Goal: Transaction & Acquisition: Book appointment/travel/reservation

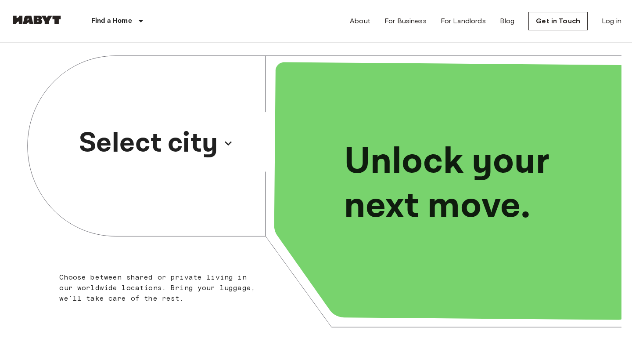
click at [196, 139] on p "Select city" at bounding box center [148, 143] width 139 height 42
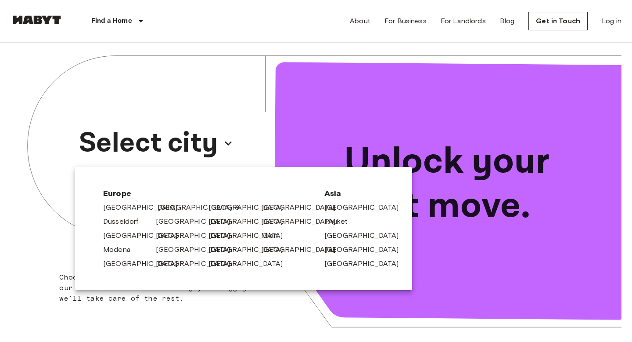
click at [164, 205] on link "[GEOGRAPHIC_DATA]" at bounding box center [199, 207] width 83 height 11
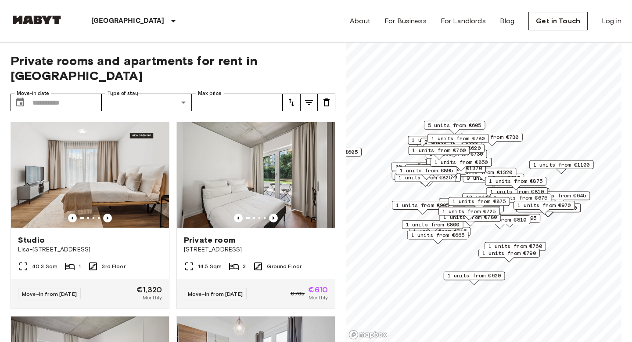
click at [148, 76] on div "Private rooms and apartments for rent in Berlin Move-in date ​ Move-in date Typ…" at bounding box center [173, 192] width 325 height 299
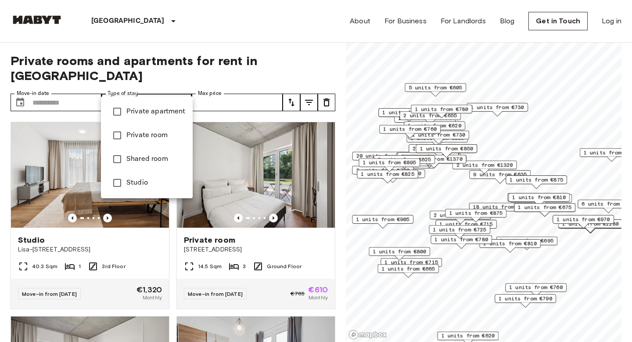
click at [137, 177] on li "Studio" at bounding box center [147, 183] width 92 height 24
type input "******"
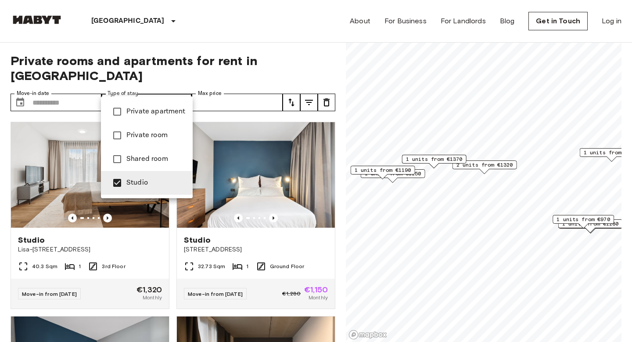
click at [260, 53] on div at bounding box center [316, 171] width 632 height 342
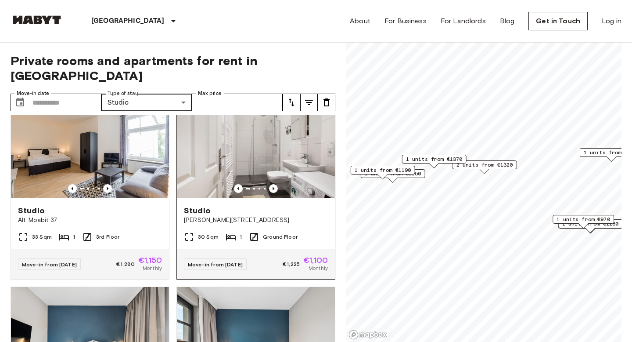
scroll to position [406, 0]
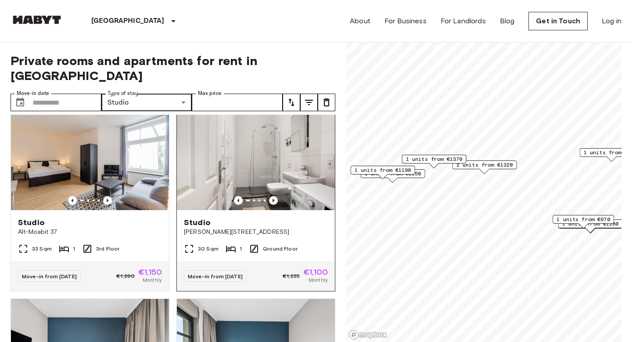
click at [276, 196] on icon "Previous image" at bounding box center [273, 200] width 9 height 9
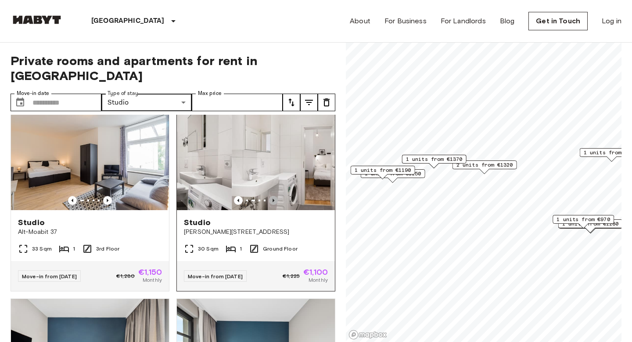
click at [276, 196] on icon "Previous image" at bounding box center [273, 200] width 9 height 9
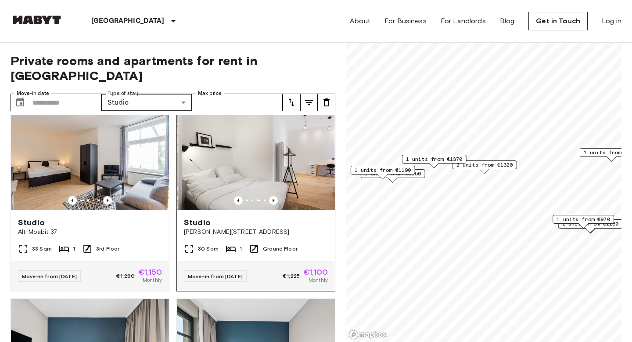
click at [244, 196] on div at bounding box center [256, 200] width 158 height 9
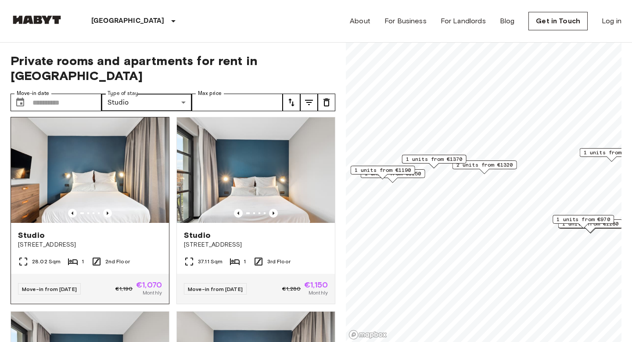
scroll to position [575, 0]
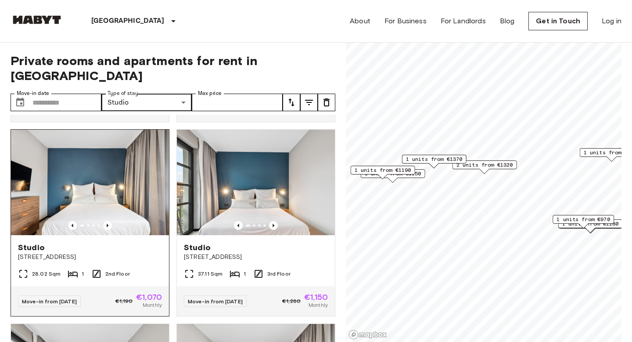
click at [117, 155] on img at bounding box center [90, 182] width 158 height 105
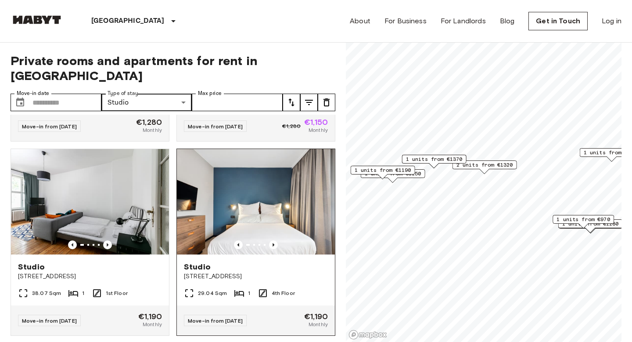
scroll to position [943, 0]
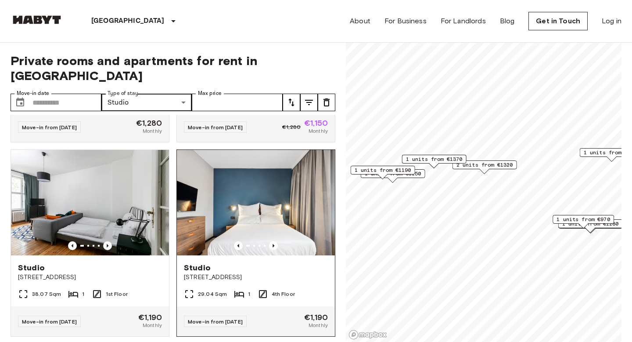
click at [277, 192] on img at bounding box center [256, 202] width 158 height 105
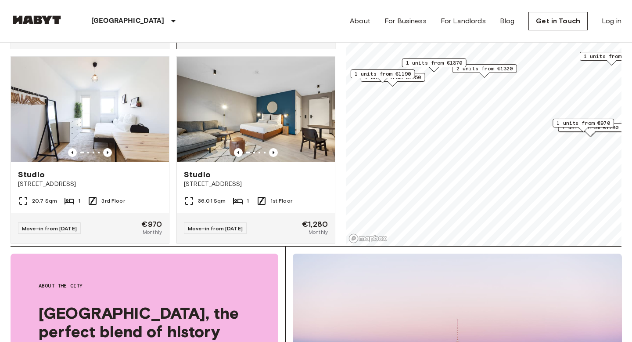
scroll to position [103, 0]
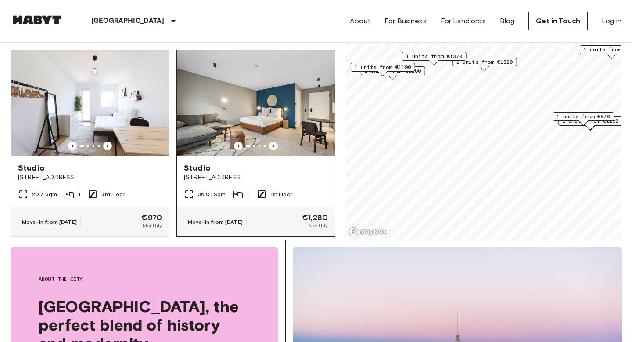
click at [275, 141] on icon "Previous image" at bounding box center [273, 145] width 9 height 9
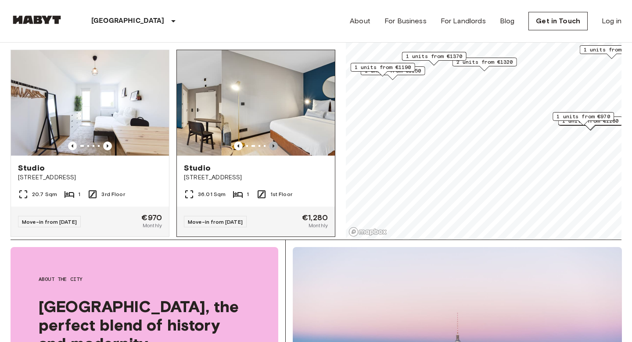
click at [275, 141] on icon "Previous image" at bounding box center [273, 145] width 9 height 9
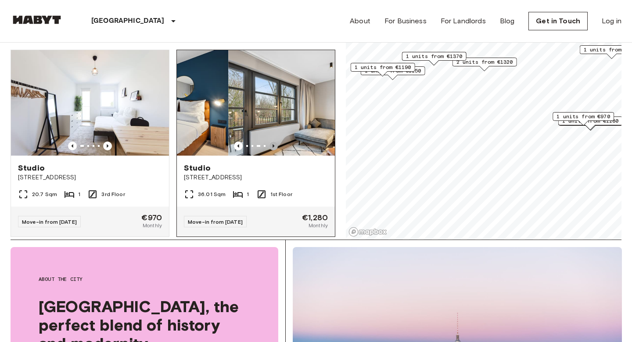
click at [275, 141] on icon "Previous image" at bounding box center [273, 145] width 9 height 9
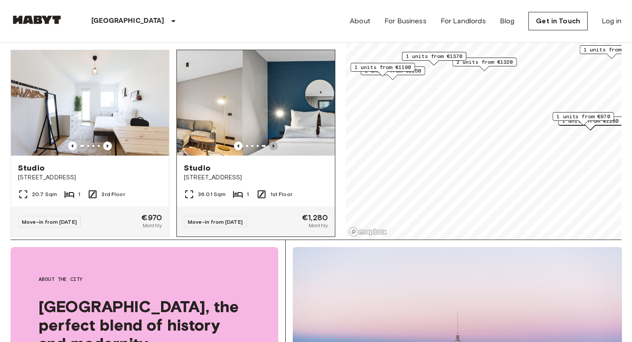
click at [275, 141] on icon "Previous image" at bounding box center [273, 145] width 9 height 9
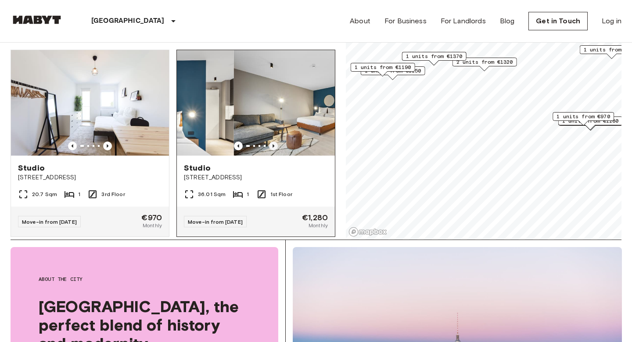
click at [275, 141] on icon "Previous image" at bounding box center [273, 145] width 9 height 9
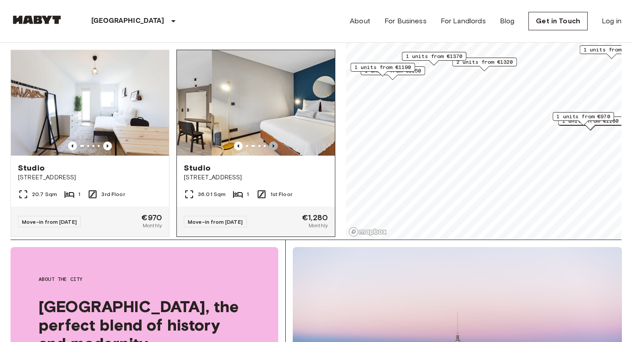
click at [275, 141] on icon "Previous image" at bounding box center [273, 145] width 9 height 9
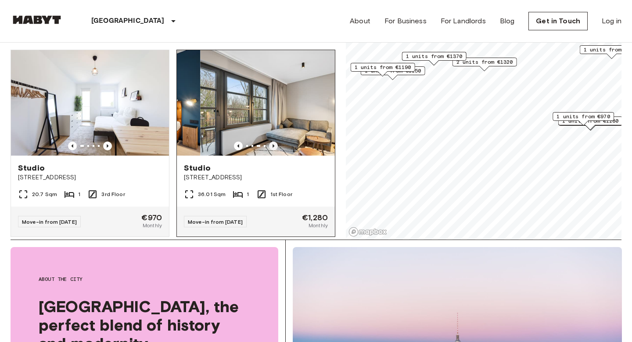
click at [275, 141] on icon "Previous image" at bounding box center [273, 145] width 9 height 9
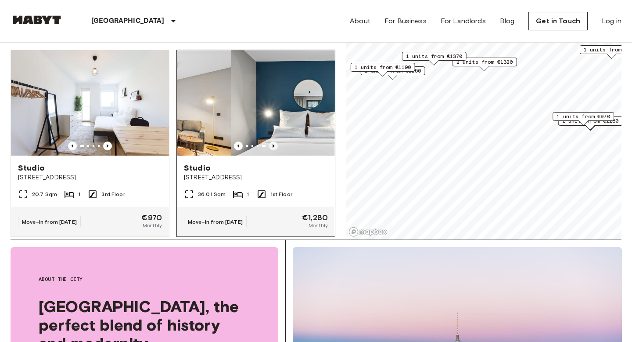
click at [275, 141] on icon "Previous image" at bounding box center [273, 145] width 9 height 9
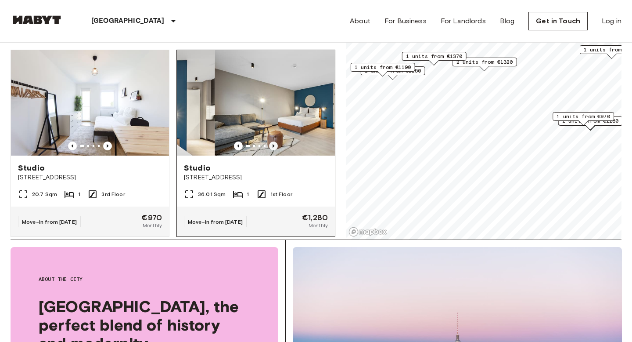
click at [275, 141] on icon "Previous image" at bounding box center [273, 145] width 9 height 9
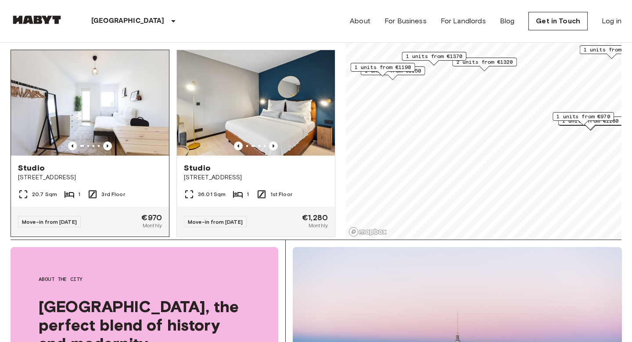
click at [74, 121] on img at bounding box center [90, 102] width 158 height 105
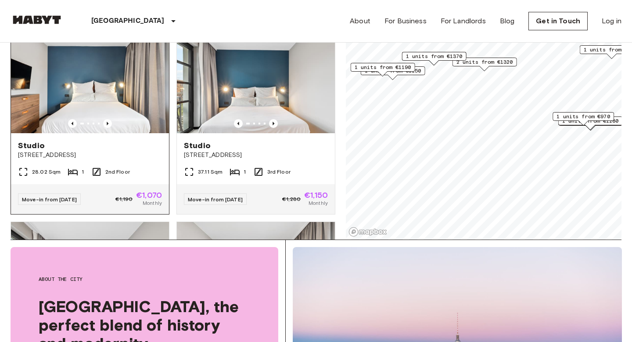
scroll to position [571, 0]
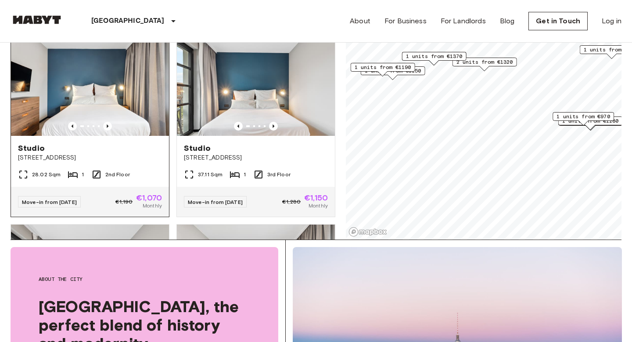
click at [104, 70] on img at bounding box center [90, 82] width 158 height 105
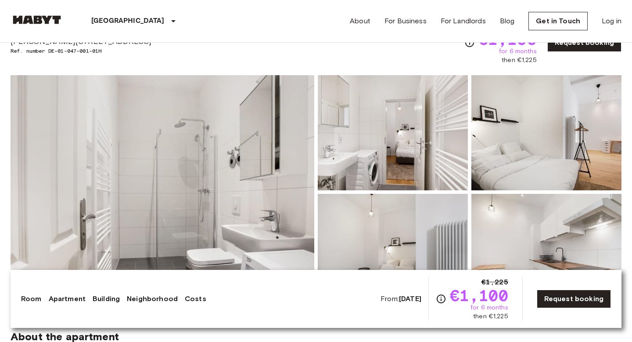
scroll to position [70, 0]
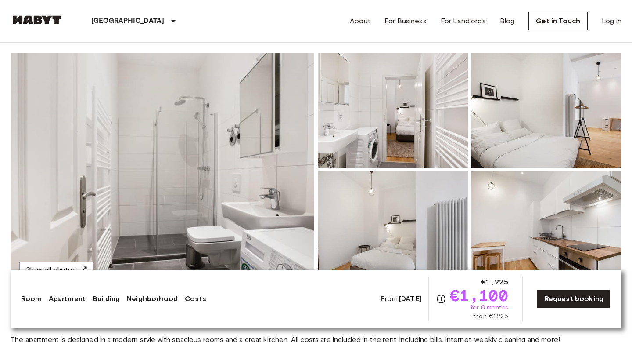
click at [243, 184] on img at bounding box center [163, 170] width 304 height 234
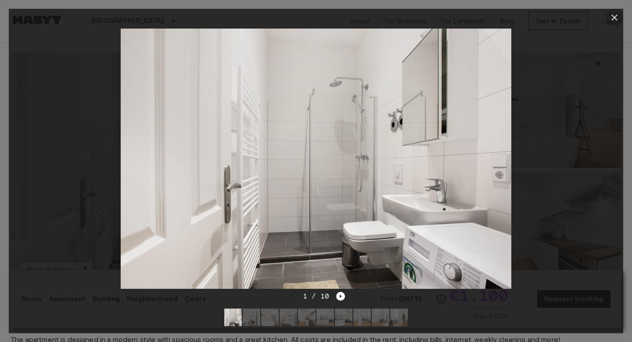
click at [611, 17] on icon "button" at bounding box center [614, 17] width 11 height 11
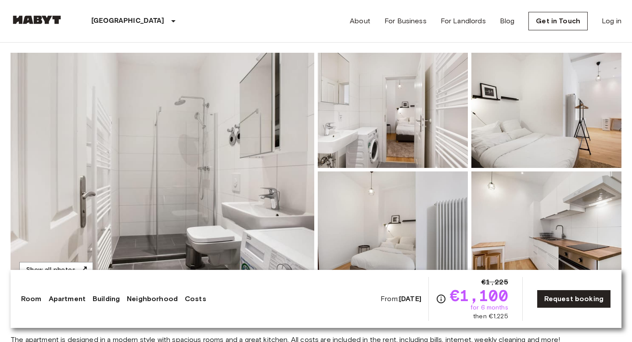
click at [366, 231] on img at bounding box center [393, 228] width 150 height 115
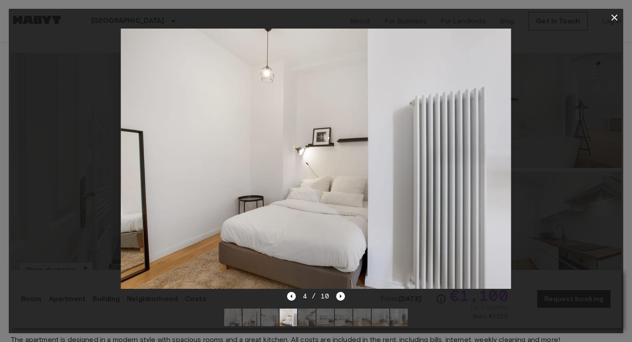
click at [556, 146] on div at bounding box center [316, 158] width 615 height 264
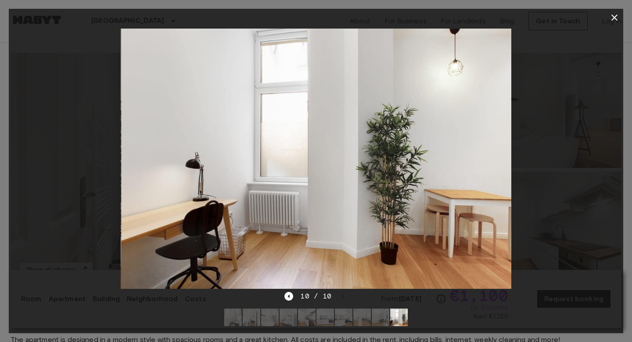
click at [615, 13] on icon "button" at bounding box center [614, 17] width 11 height 11
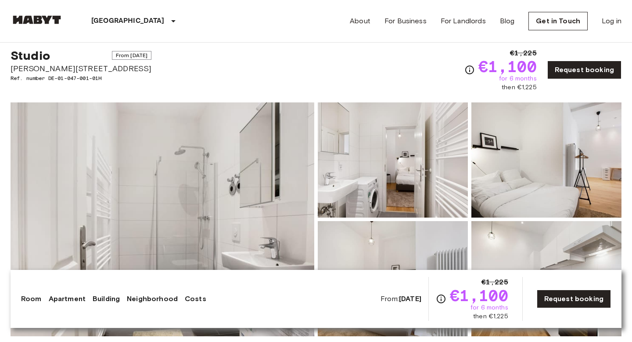
scroll to position [0, 0]
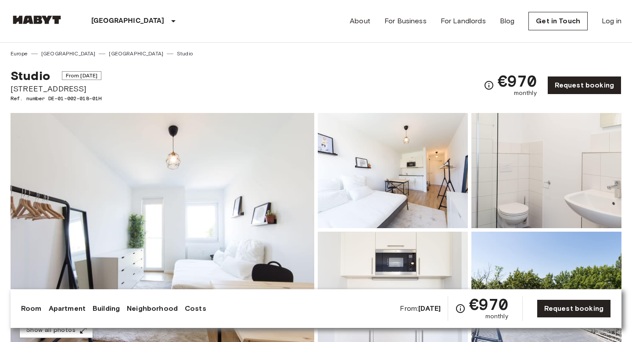
click at [354, 180] on img at bounding box center [393, 170] width 150 height 115
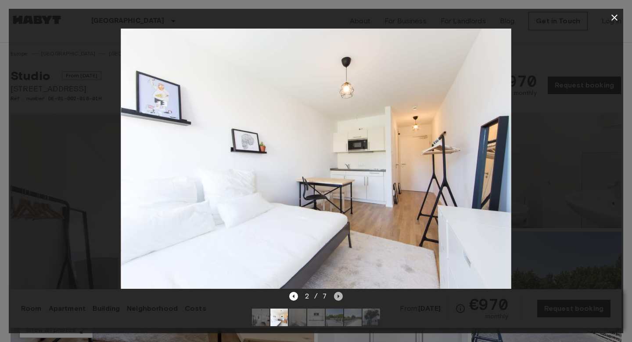
click at [340, 296] on icon "Next image" at bounding box center [338, 296] width 9 height 9
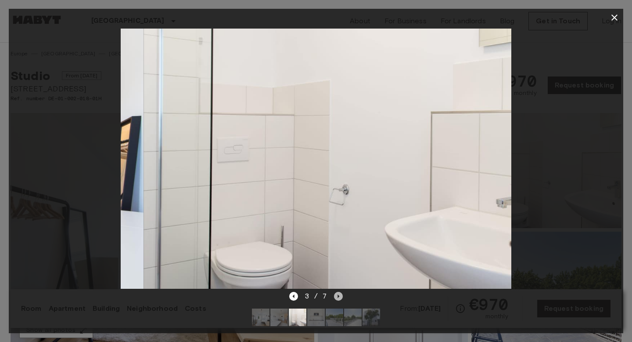
click at [340, 296] on icon "Next image" at bounding box center [338, 296] width 9 height 9
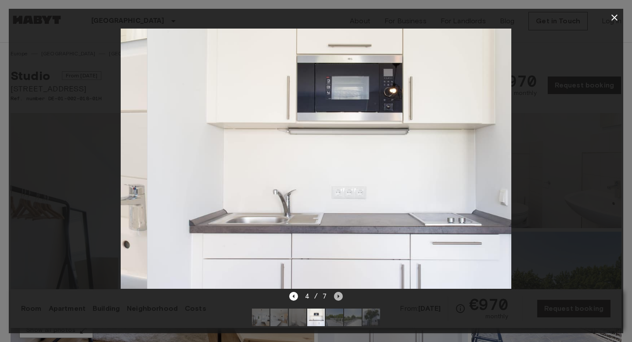
click at [340, 298] on icon "Next image" at bounding box center [338, 296] width 9 height 9
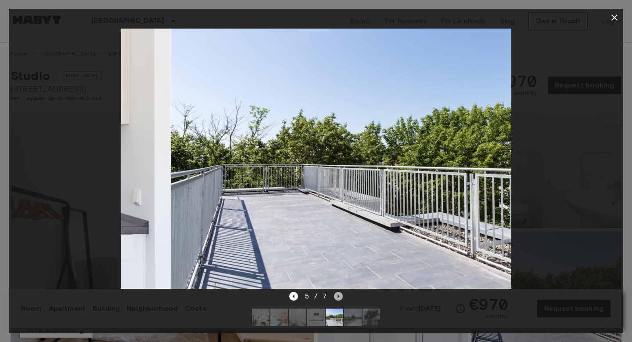
click at [340, 298] on icon "Next image" at bounding box center [338, 296] width 9 height 9
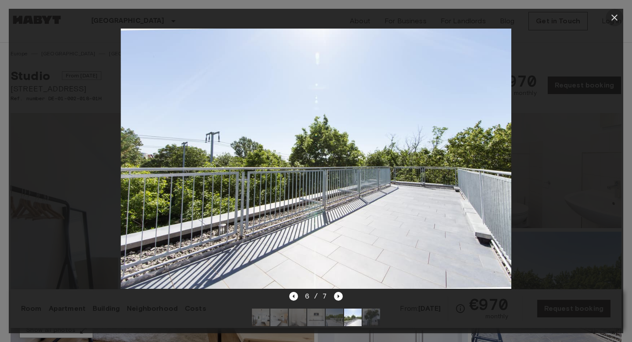
click at [619, 17] on icon "button" at bounding box center [614, 17] width 11 height 11
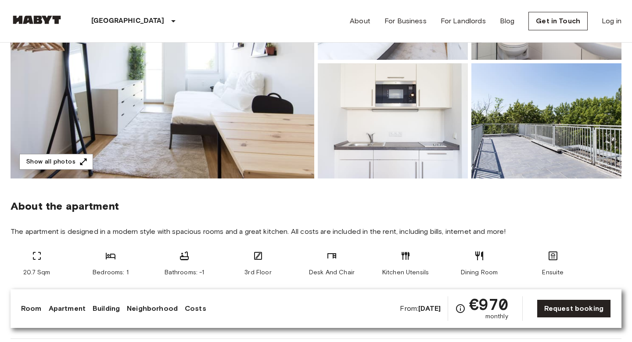
scroll to position [163, 0]
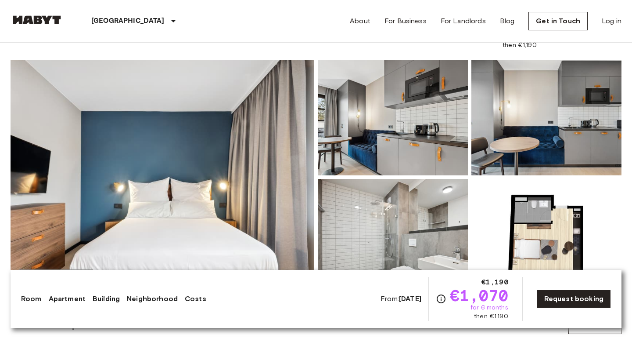
scroll to position [68, 0]
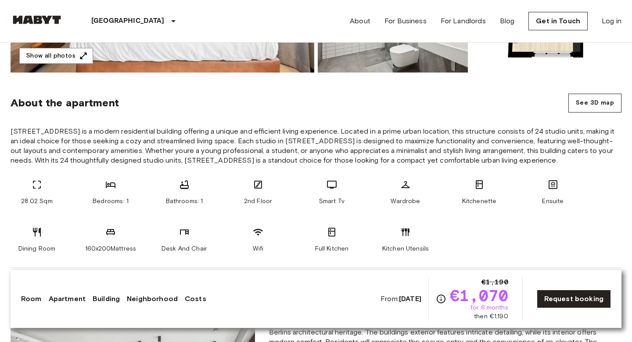
click at [310, 182] on div "Smart Tv" at bounding box center [332, 192] width 53 height 26
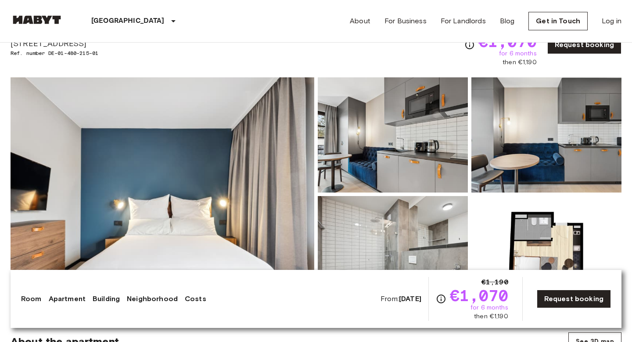
scroll to position [36, 0]
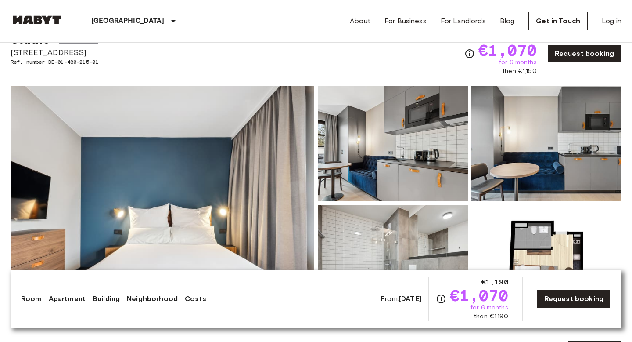
click at [414, 239] on img at bounding box center [393, 262] width 150 height 115
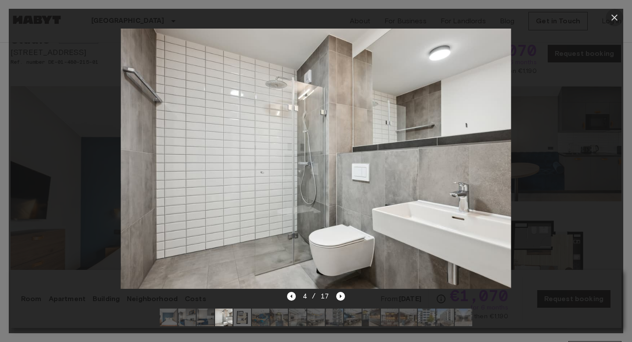
click at [615, 14] on icon "button" at bounding box center [614, 17] width 11 height 11
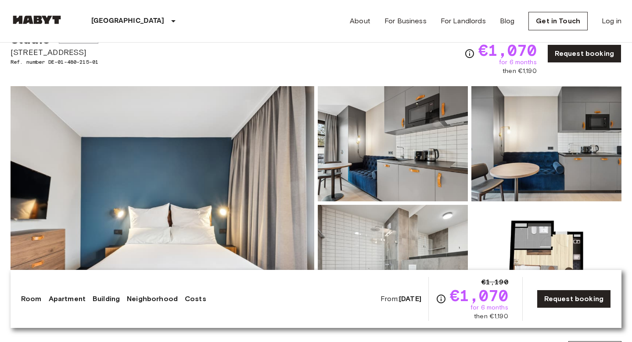
click at [111, 187] on img at bounding box center [163, 203] width 304 height 234
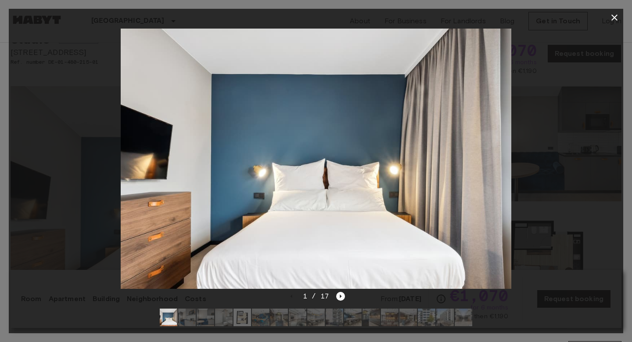
click at [615, 14] on icon "button" at bounding box center [614, 17] width 11 height 11
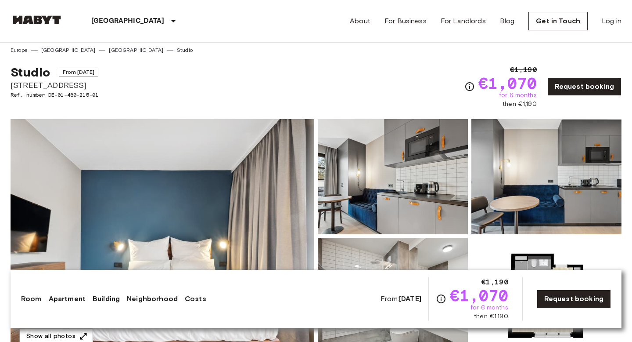
scroll to position [6, 0]
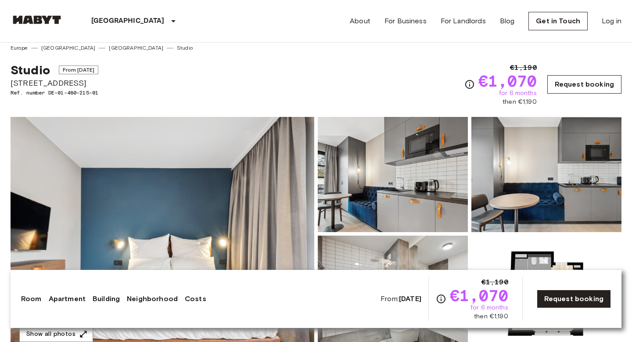
click at [581, 87] on link "Request booking" at bounding box center [584, 84] width 74 height 18
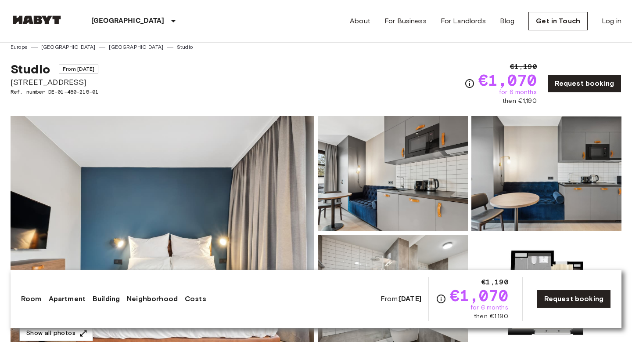
scroll to position [1, 0]
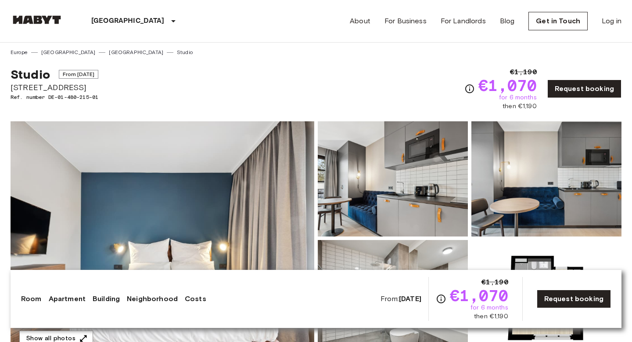
click at [94, 207] on img at bounding box center [163, 238] width 304 height 234
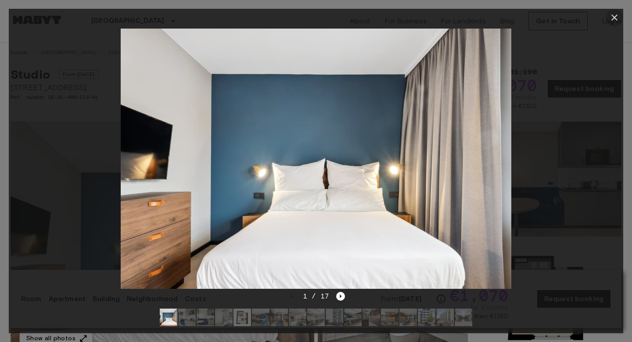
click at [619, 20] on icon "button" at bounding box center [614, 17] width 11 height 11
